Goal: Information Seeking & Learning: Learn about a topic

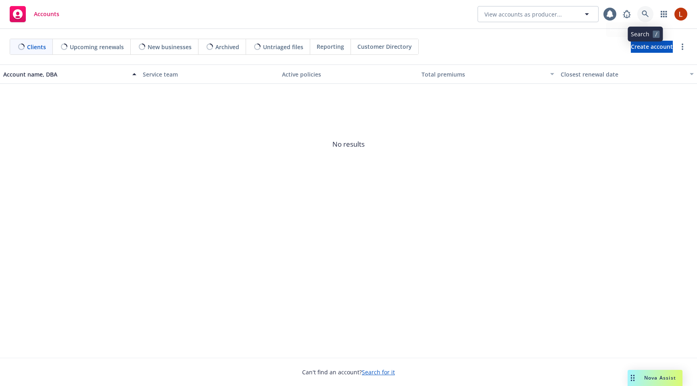
click at [639, 15] on link at bounding box center [645, 14] width 16 height 16
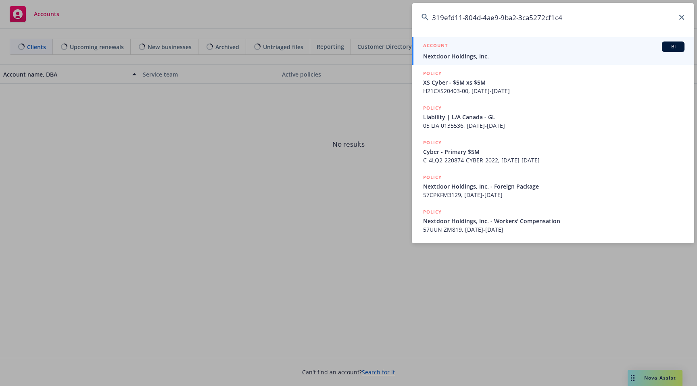
type input "319efd11-804d-4ae9-9ba2-3ca5272cf1c4"
click at [493, 56] on span "Nextdoor Holdings, Inc." at bounding box center [553, 56] width 261 height 8
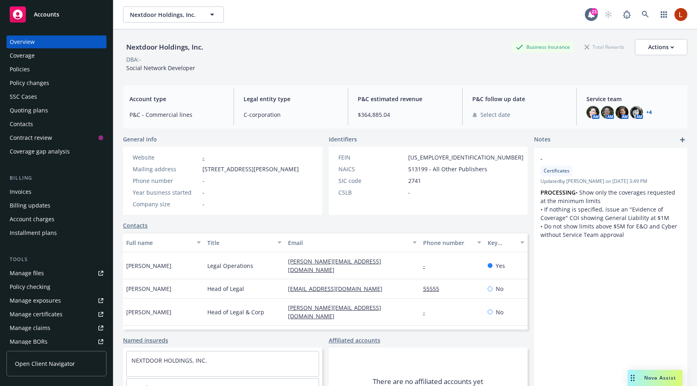
click at [21, 69] on div "Policies" at bounding box center [20, 69] width 20 height 13
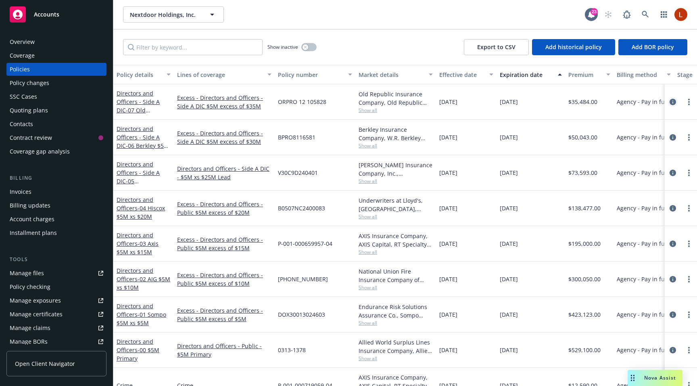
click at [672, 105] on icon "circleInformation" at bounding box center [672, 102] width 6 height 6
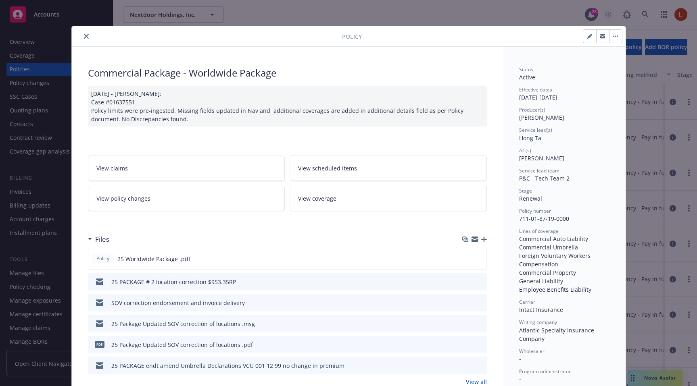
click at [311, 203] on link "View coverage" at bounding box center [387, 198] width 197 height 25
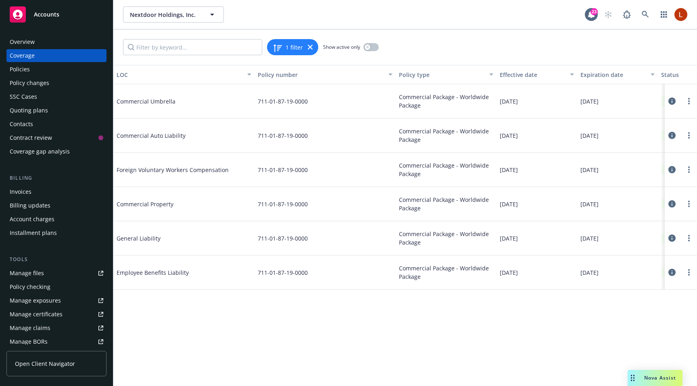
click at [673, 237] on icon at bounding box center [671, 238] width 7 height 7
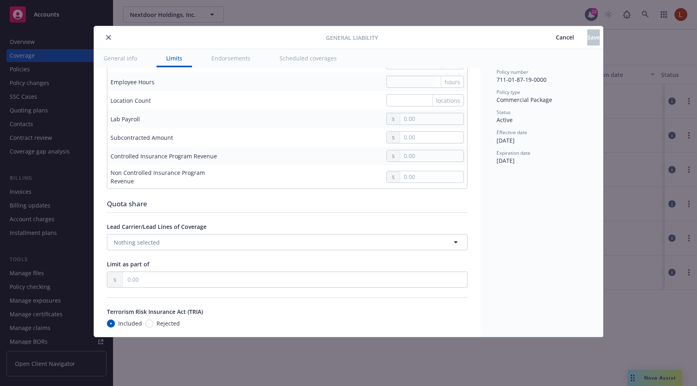
type textarea "x"
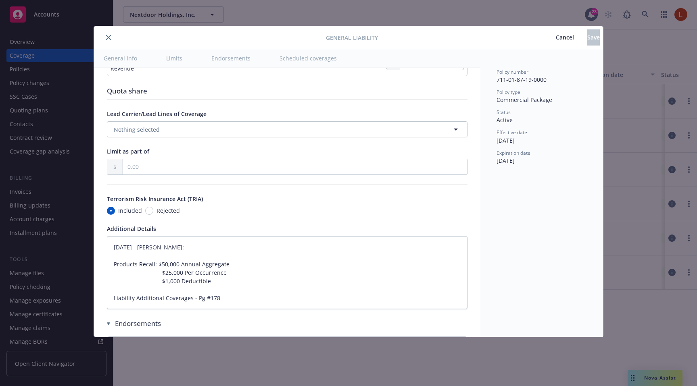
scroll to position [893, 0]
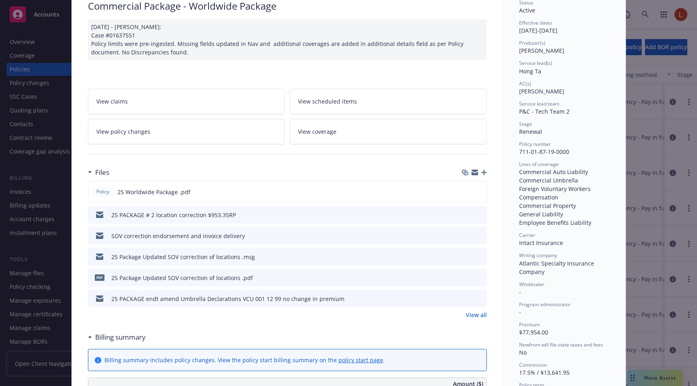
scroll to position [70, 0]
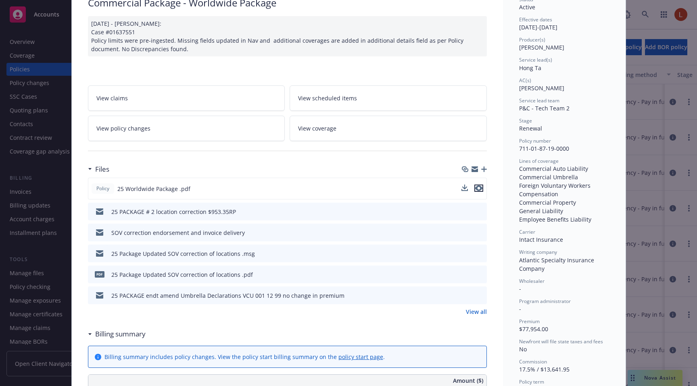
click at [479, 189] on icon "preview file" at bounding box center [478, 188] width 7 height 6
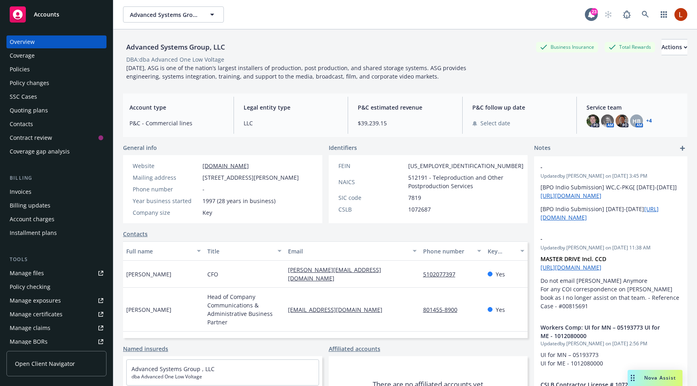
click at [39, 63] on div "Policies" at bounding box center [57, 69] width 94 height 13
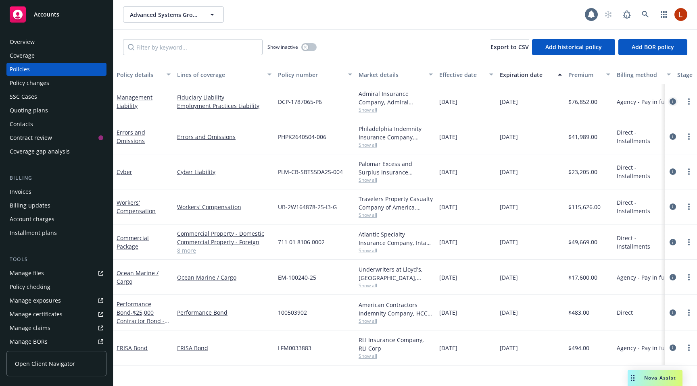
click at [673, 103] on icon "circleInformation" at bounding box center [672, 101] width 6 height 6
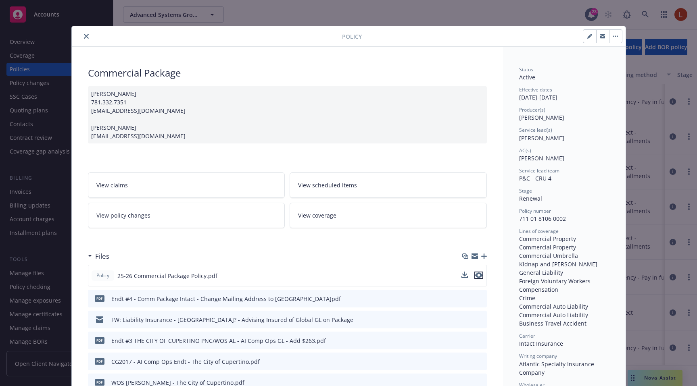
click at [477, 275] on icon "preview file" at bounding box center [478, 276] width 7 height 6
